Goal: Information Seeking & Learning: Learn about a topic

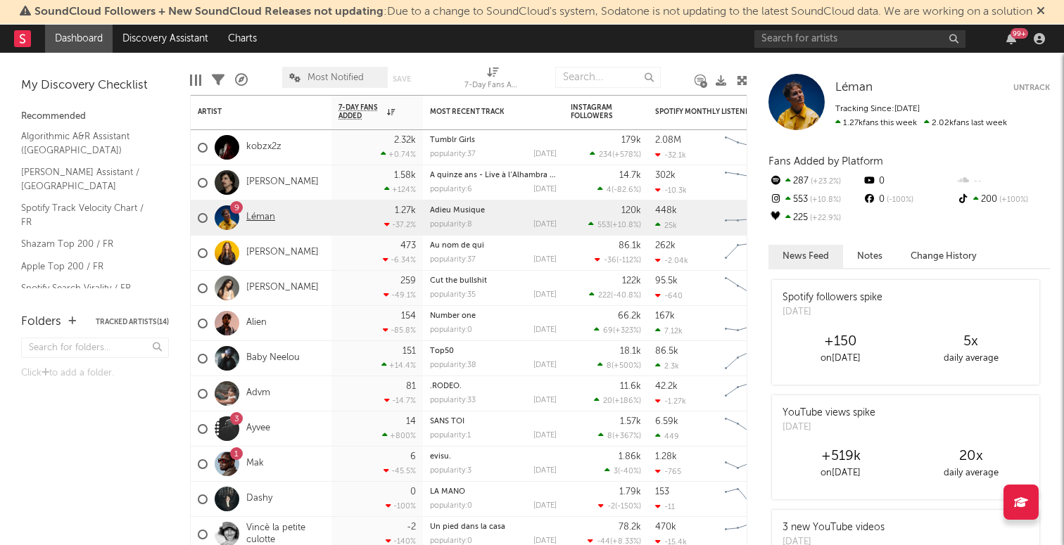
click at [258, 212] on link "Léman" at bounding box center [260, 218] width 29 height 12
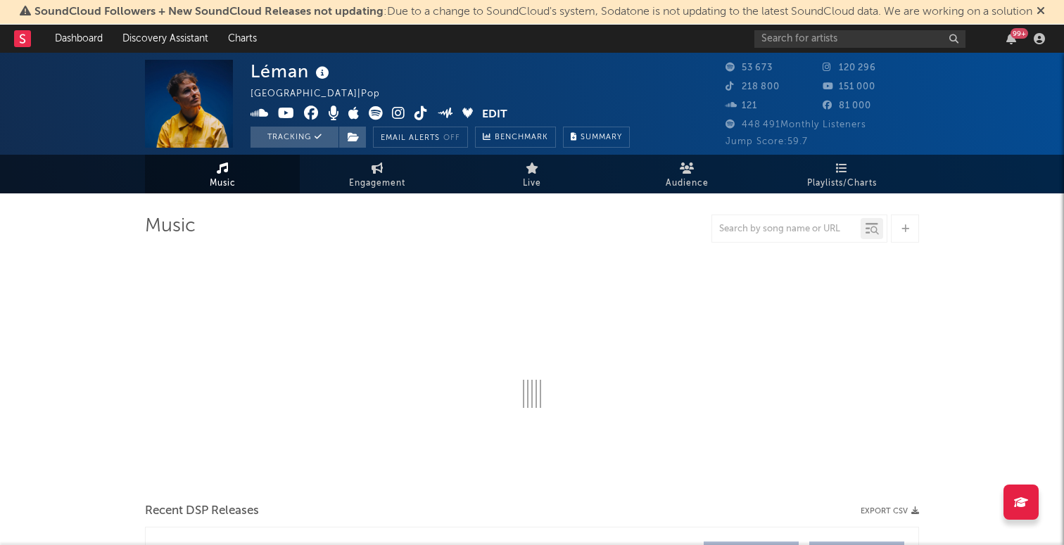
select select "6m"
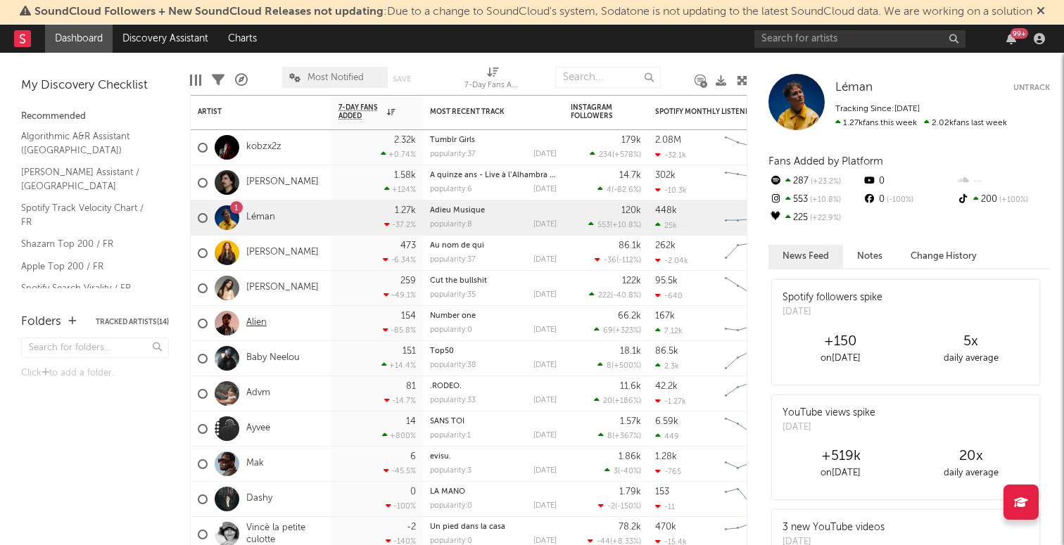
click at [254, 326] on link "Alien" at bounding box center [256, 323] width 20 height 12
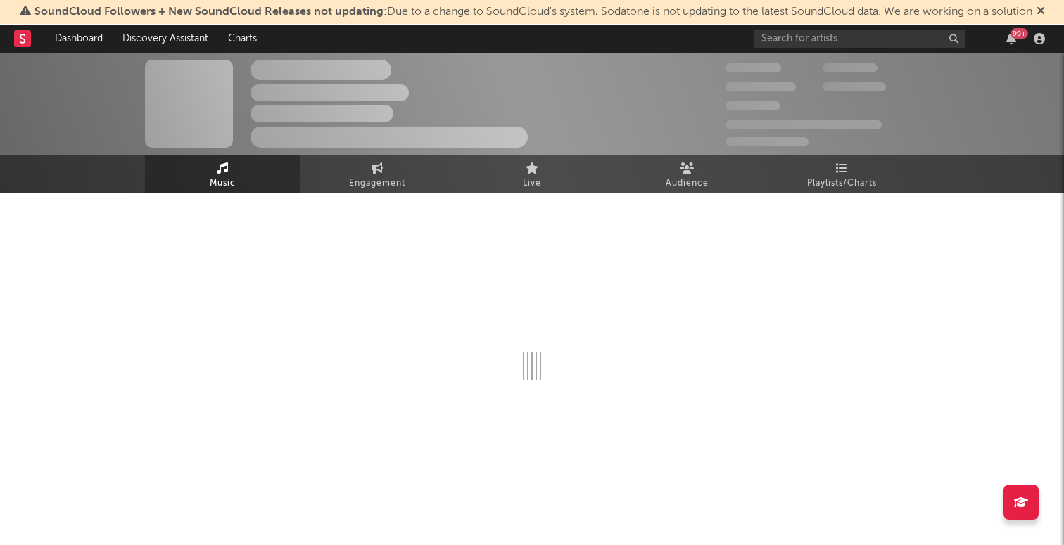
select select "6m"
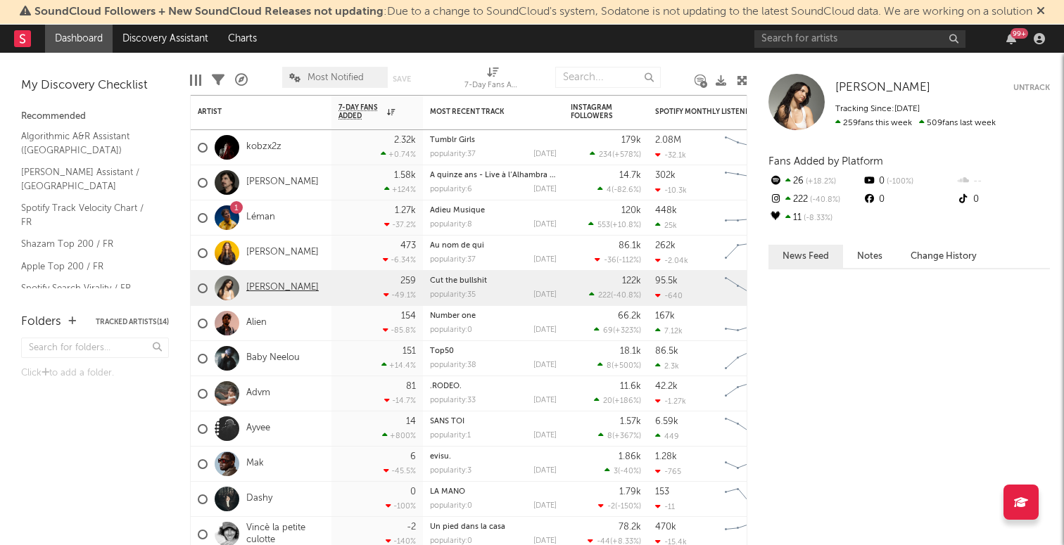
click at [254, 287] on link "[PERSON_NAME]" at bounding box center [282, 288] width 72 height 12
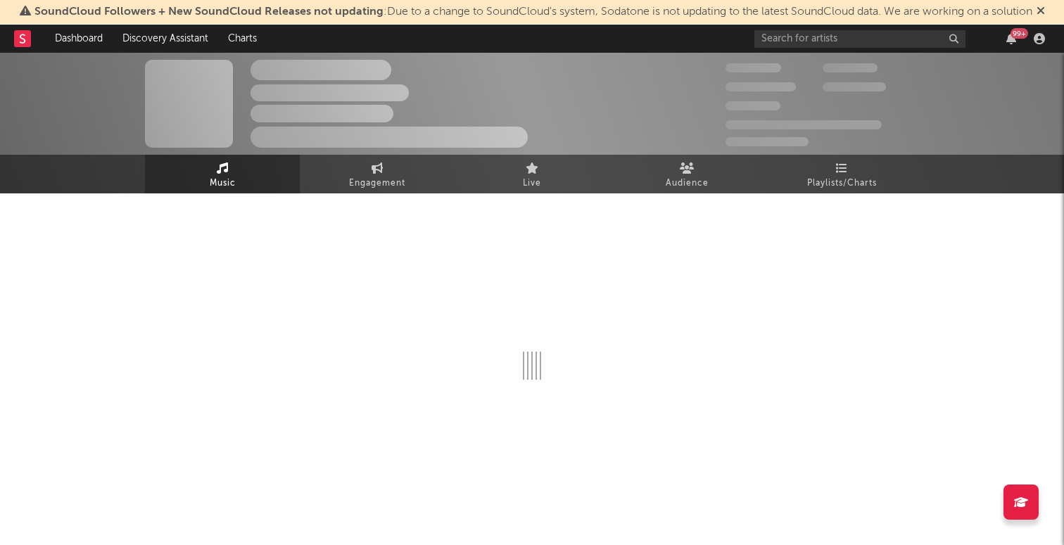
select select "6m"
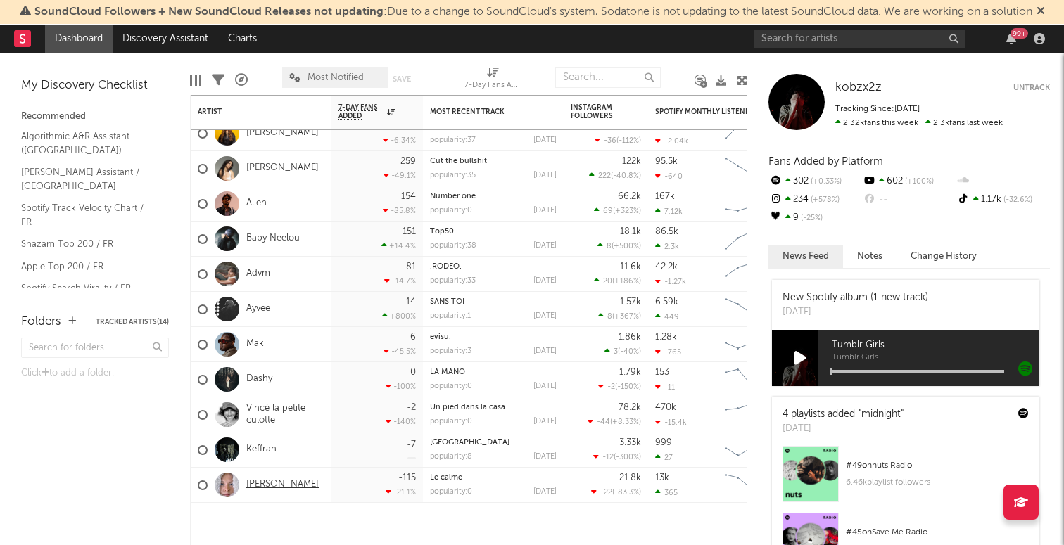
click at [277, 490] on link "[PERSON_NAME]" at bounding box center [282, 485] width 72 height 12
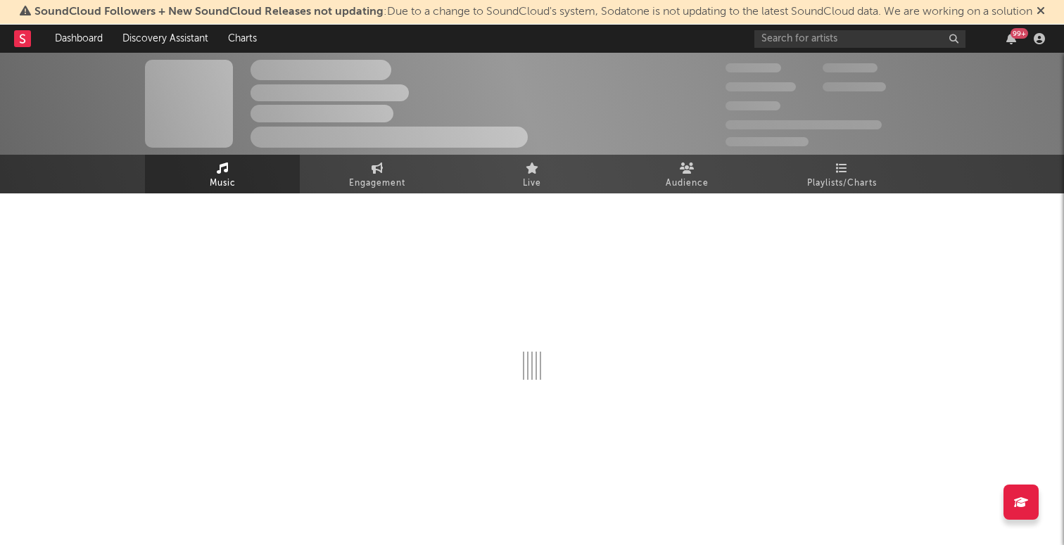
select select "6m"
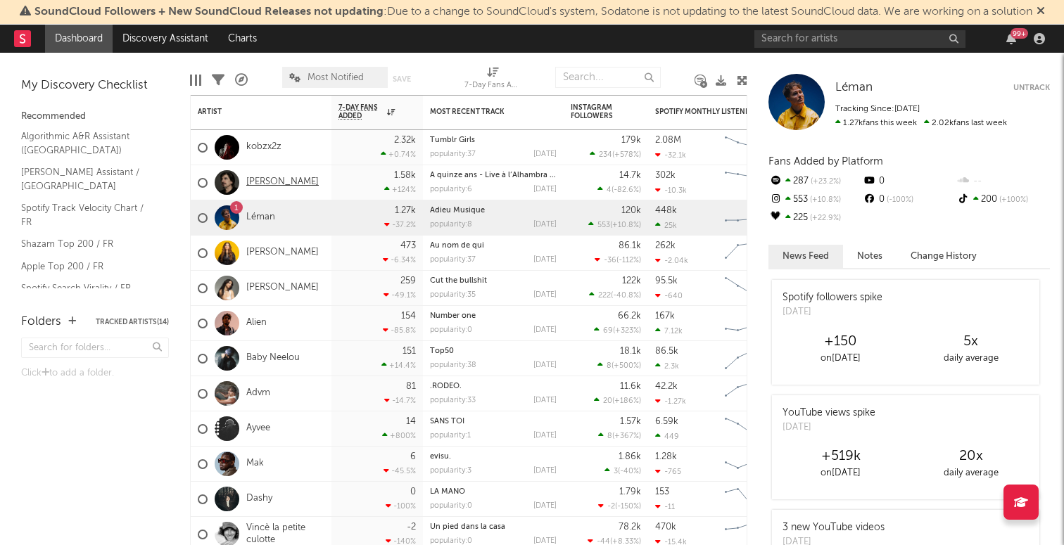
click at [268, 184] on link "[PERSON_NAME]" at bounding box center [282, 183] width 72 height 12
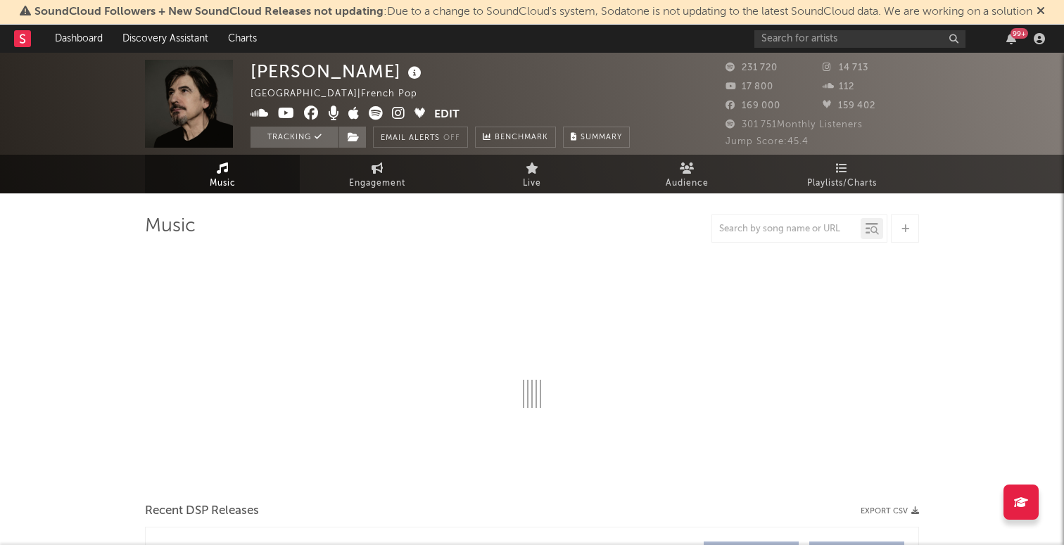
select select "6m"
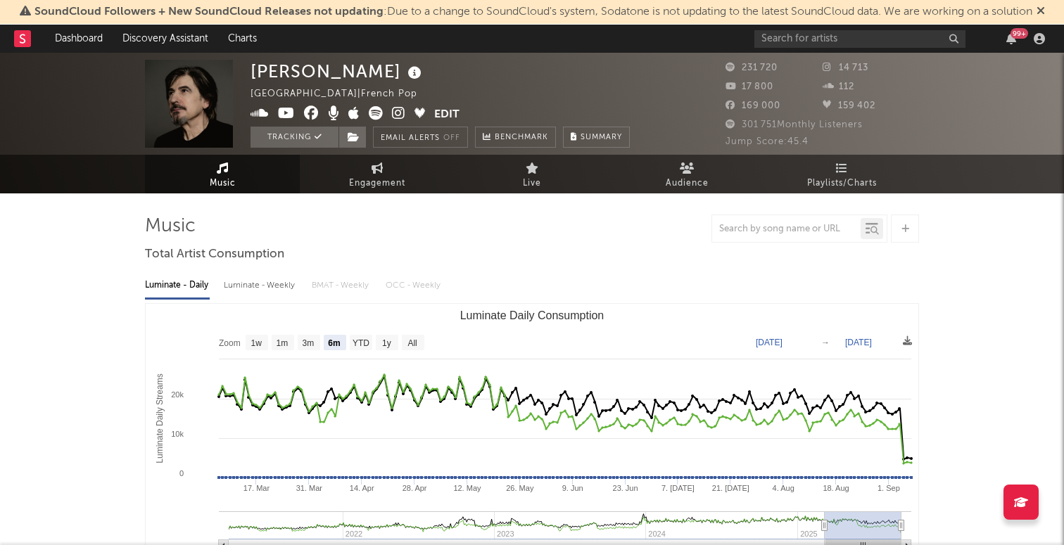
select select "6m"
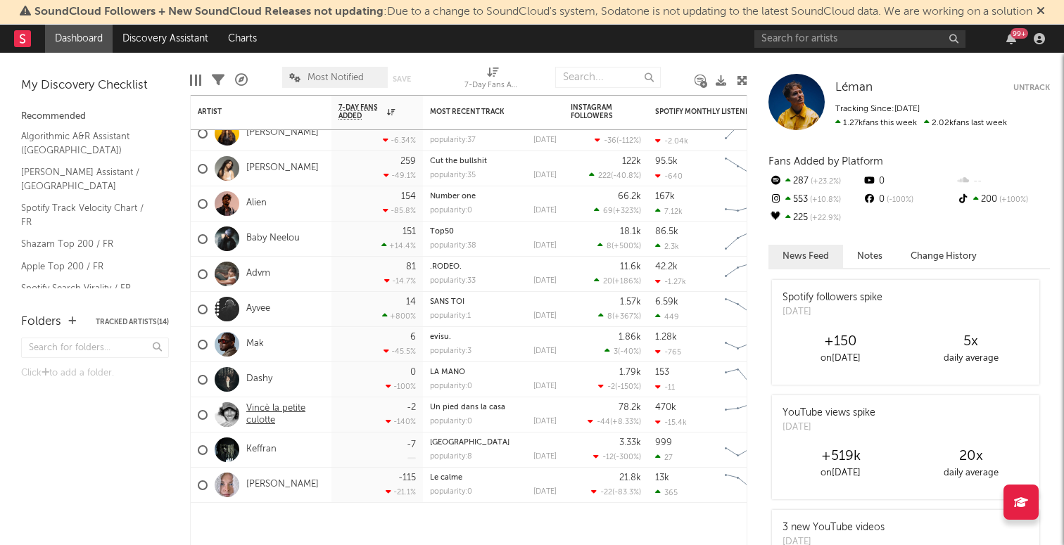
click at [260, 407] on link "Vincè la petite culotte" at bounding box center [285, 415] width 78 height 24
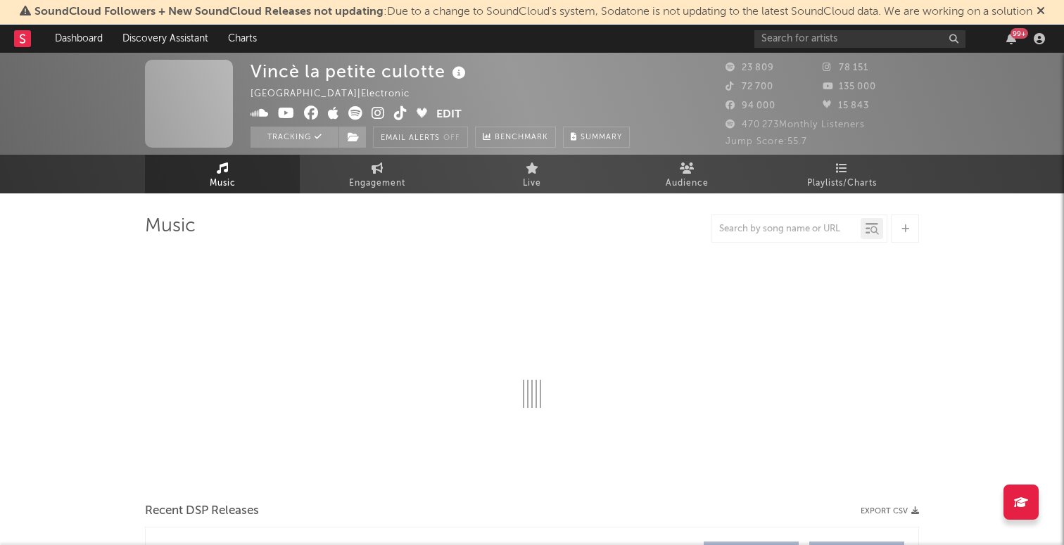
select select "6m"
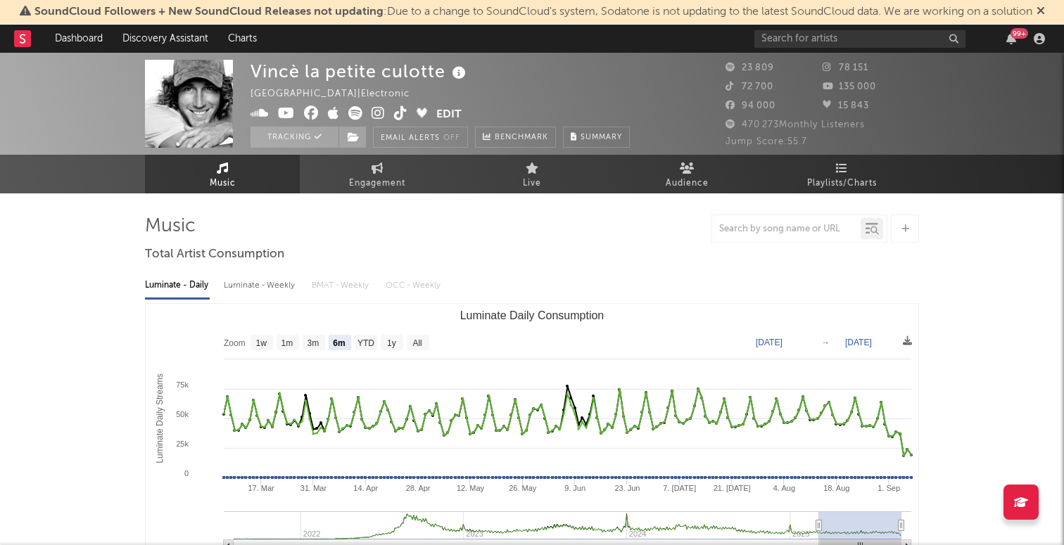
select select "6m"
